Goal: Task Accomplishment & Management: Complete application form

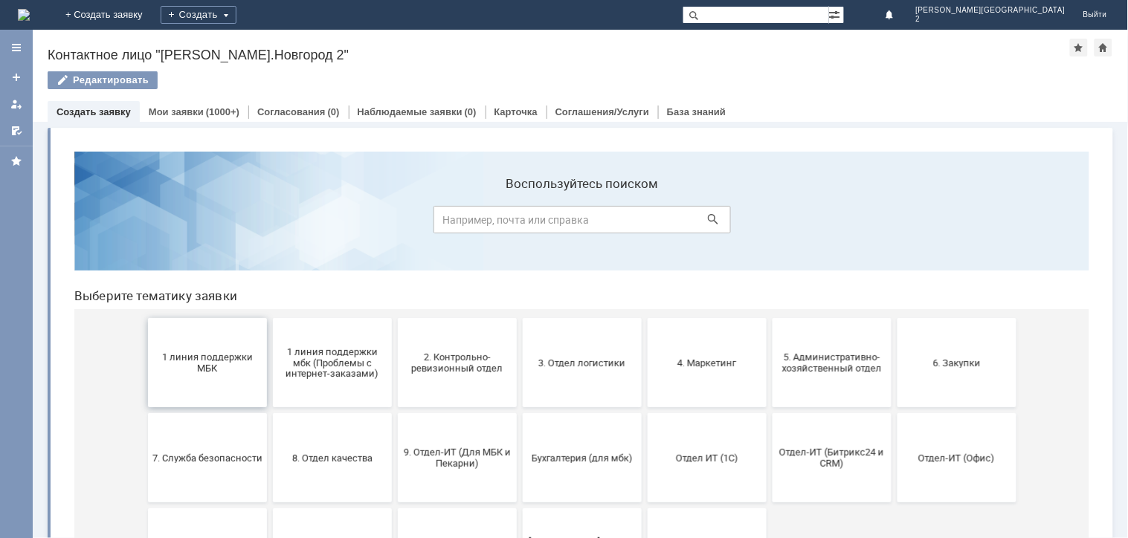
click at [221, 393] on button "1 линия поддержки МБК" at bounding box center [206, 362] width 119 height 89
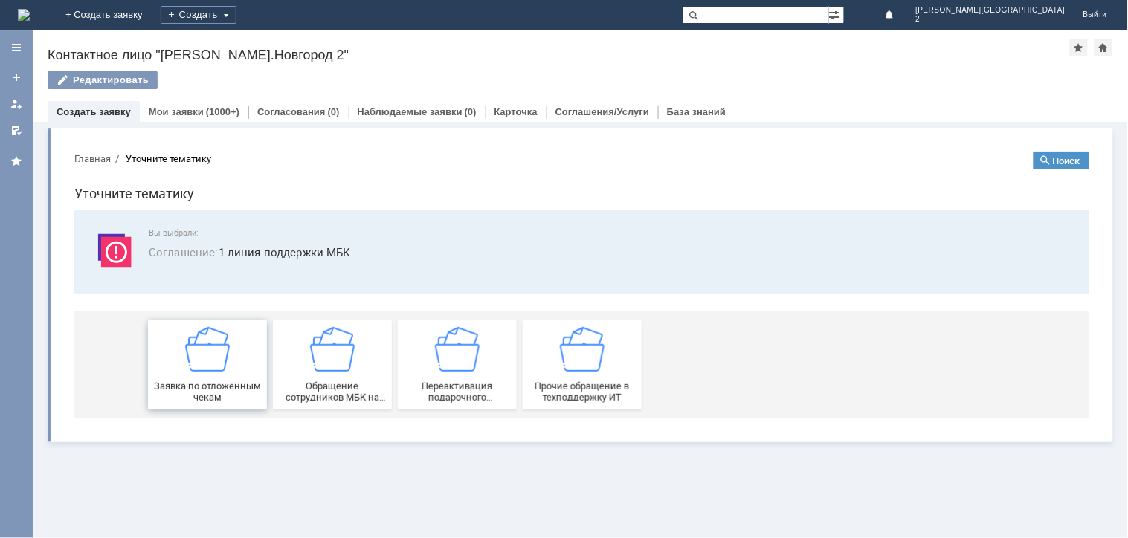
click at [219, 372] on div "Заявка по отложенным чекам" at bounding box center [207, 364] width 110 height 76
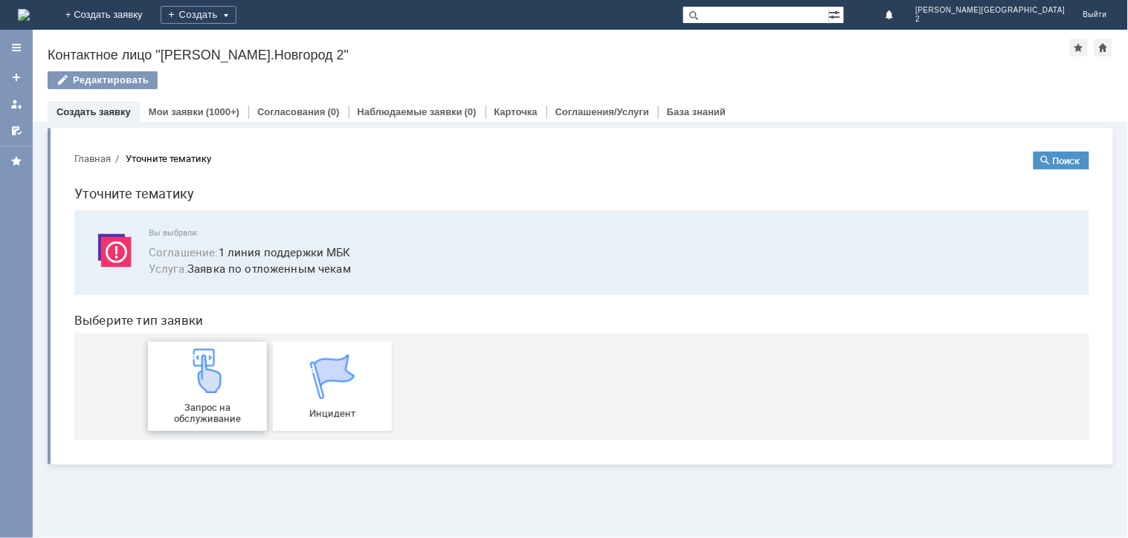
click at [214, 395] on div "Запрос на обслуживание" at bounding box center [207, 386] width 110 height 76
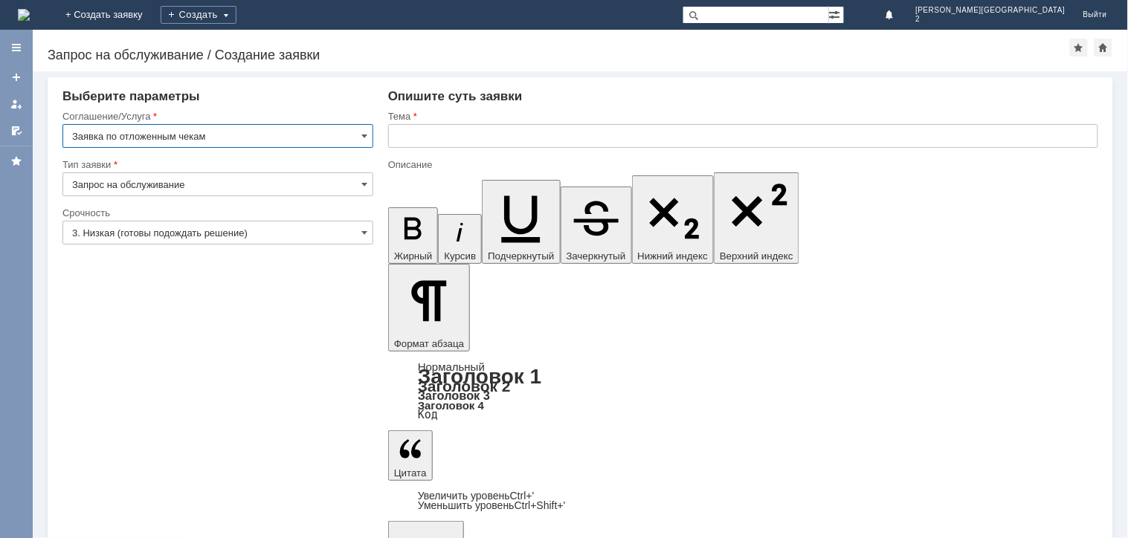
click at [396, 138] on input "text" at bounding box center [743, 136] width 710 height 24
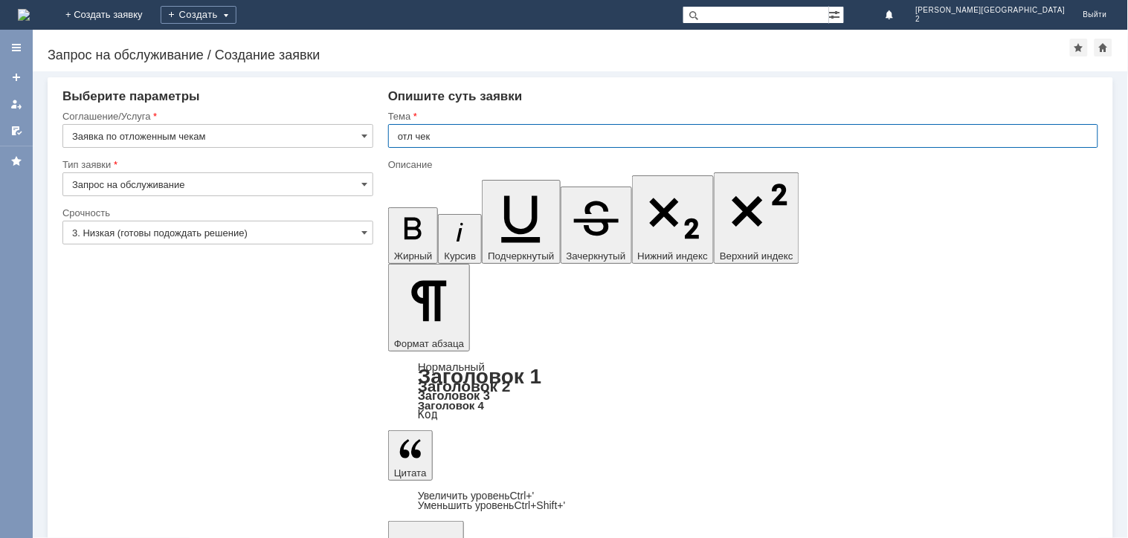
type input "отл чек"
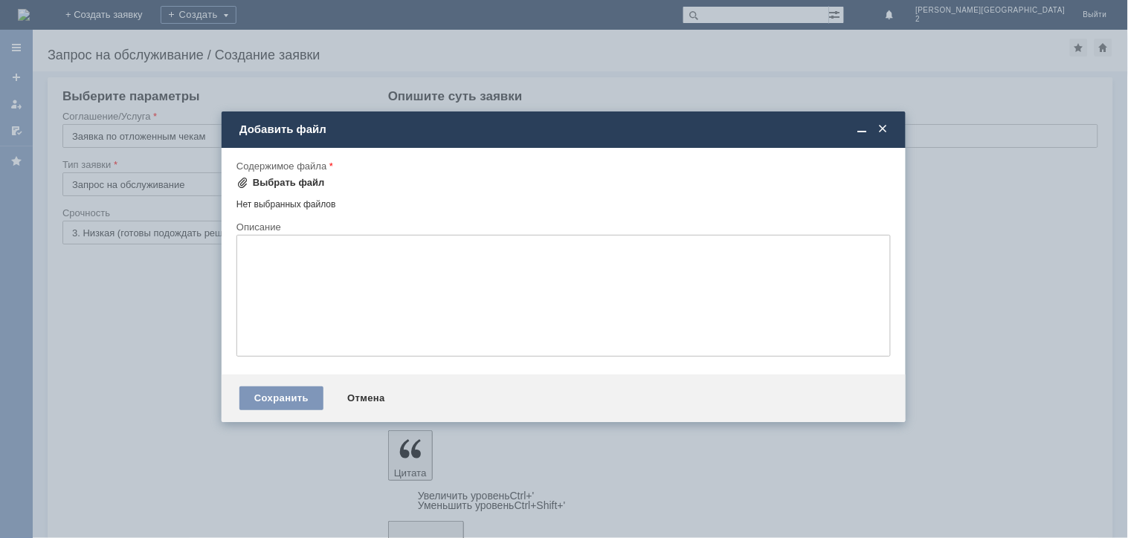
click at [285, 181] on div "Выбрать файл" at bounding box center [289, 183] width 72 height 12
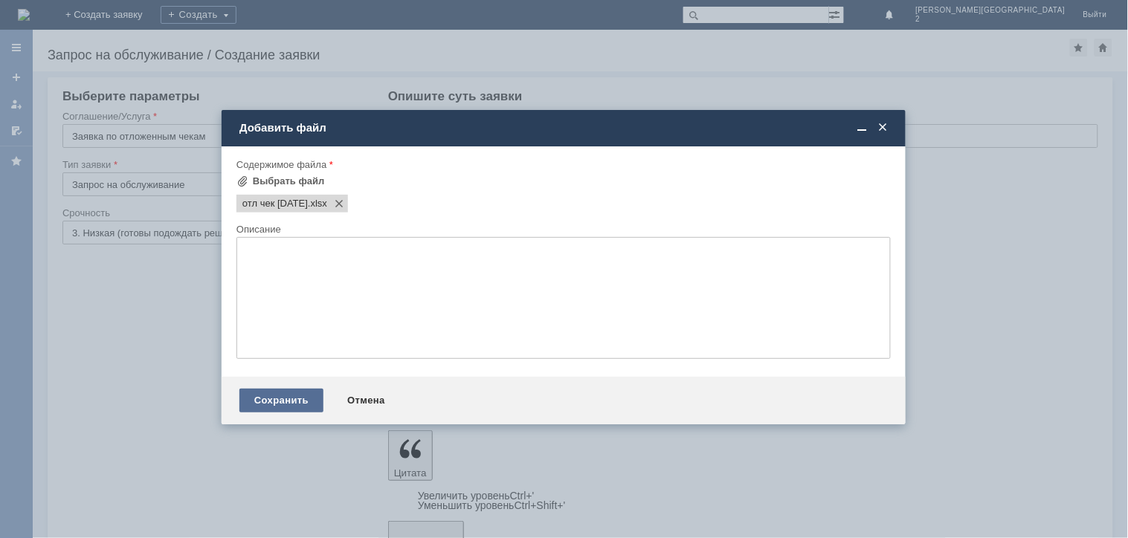
click at [287, 405] on div "Сохранить" at bounding box center [281, 401] width 84 height 24
